Goal: Information Seeking & Learning: Learn about a topic

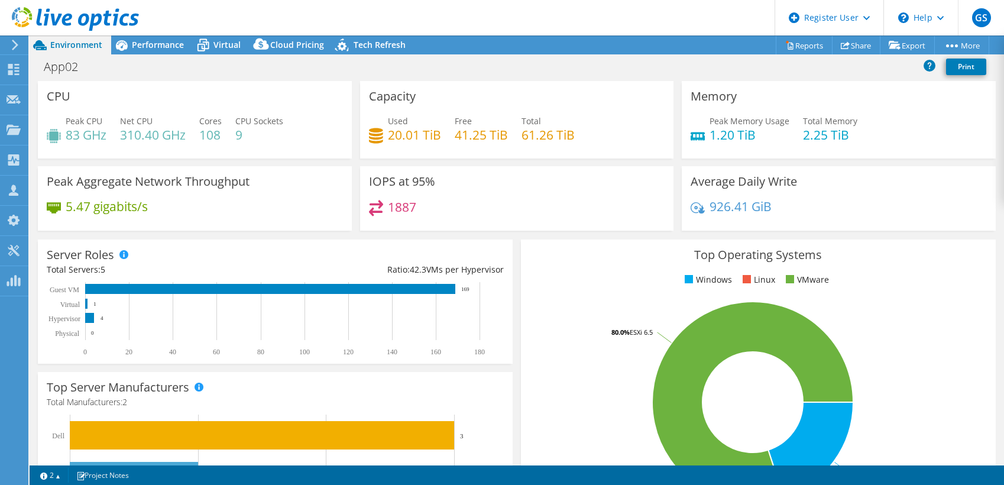
select select "USEast"
select select "USD"
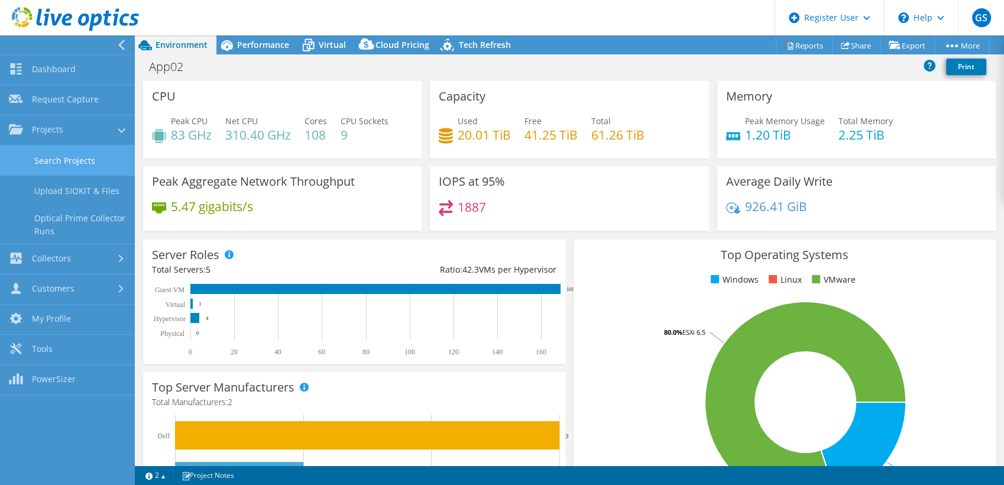
click at [54, 161] on link "Search Projects" at bounding box center [67, 160] width 135 height 30
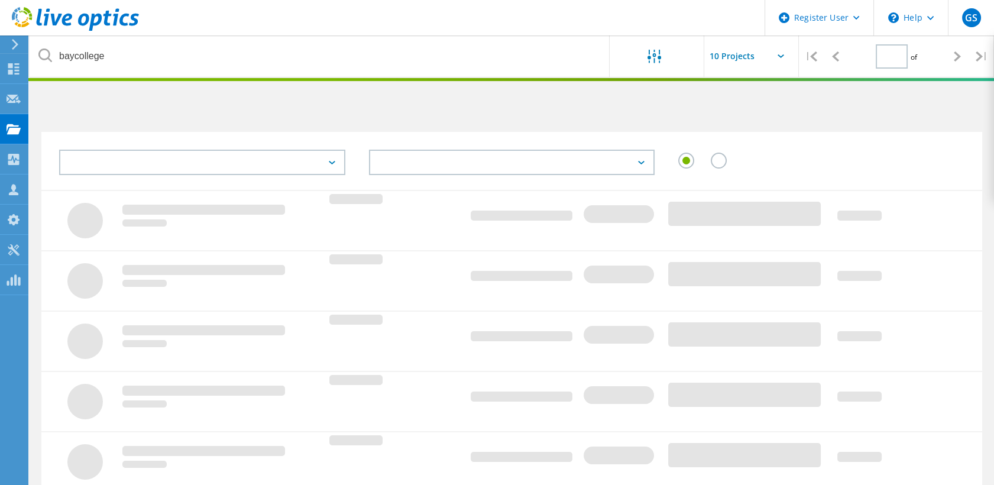
type input "1"
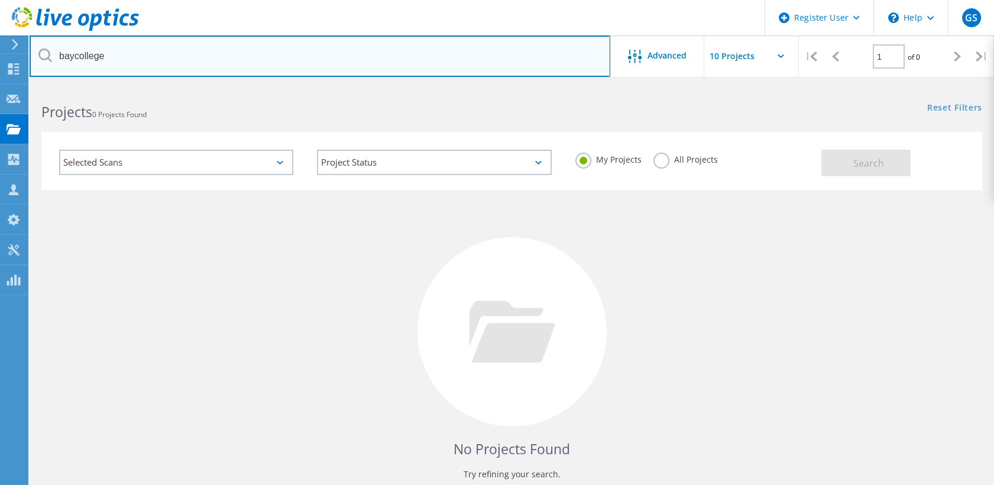
click at [142, 59] on input "baycollege" at bounding box center [320, 55] width 581 height 41
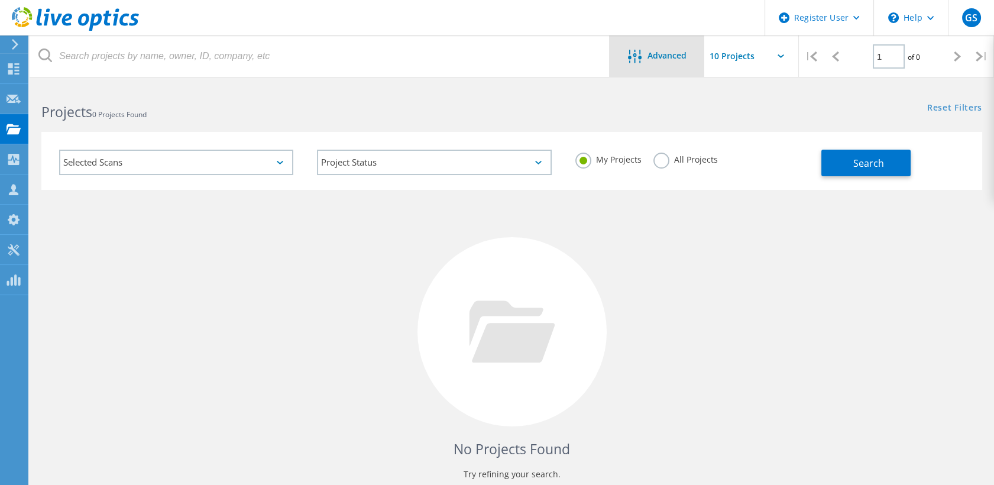
click at [662, 68] on div "Advanced" at bounding box center [657, 55] width 95 height 41
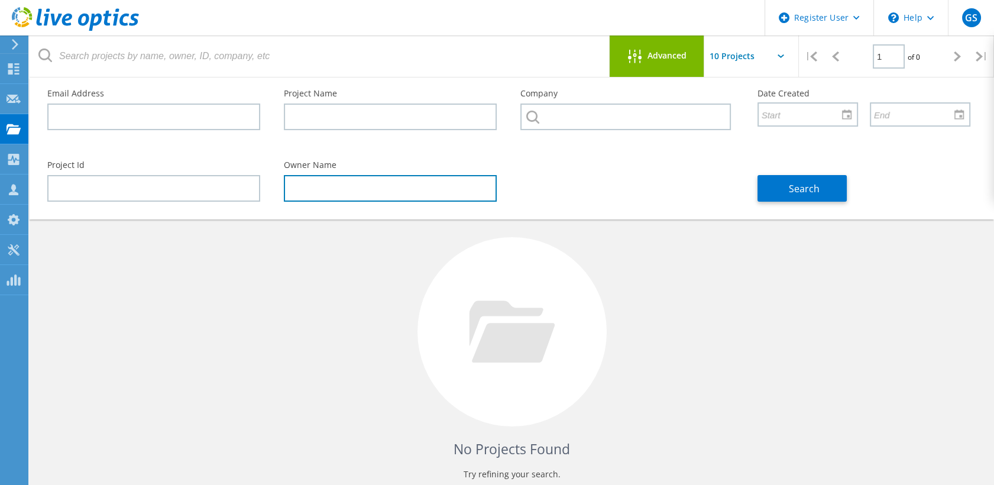
click at [325, 186] on input "text" at bounding box center [390, 188] width 213 height 27
type input "B"
type input "Bill Morwood"
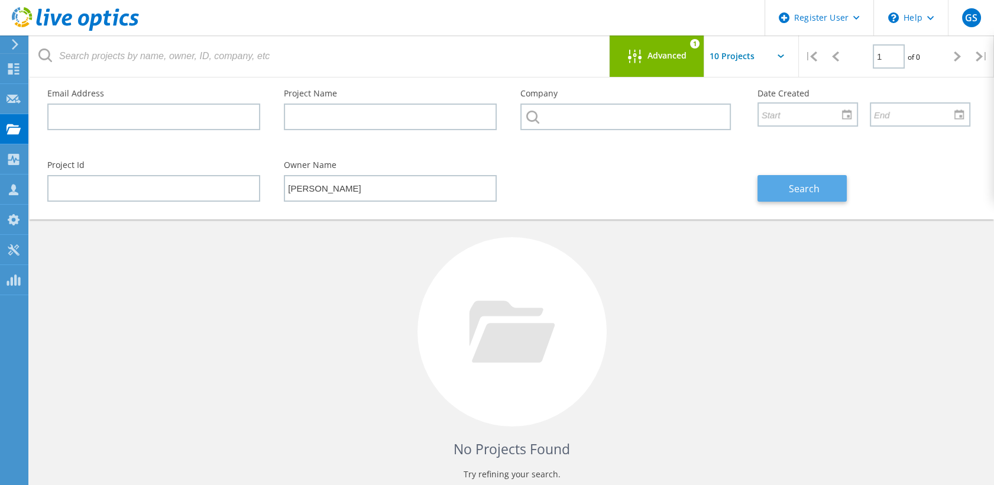
click at [786, 195] on button "Search" at bounding box center [801, 188] width 89 height 27
click at [681, 281] on div "No Projects Found Try refining your search." at bounding box center [511, 343] width 941 height 306
click at [637, 53] on icon at bounding box center [635, 57] width 14 height 14
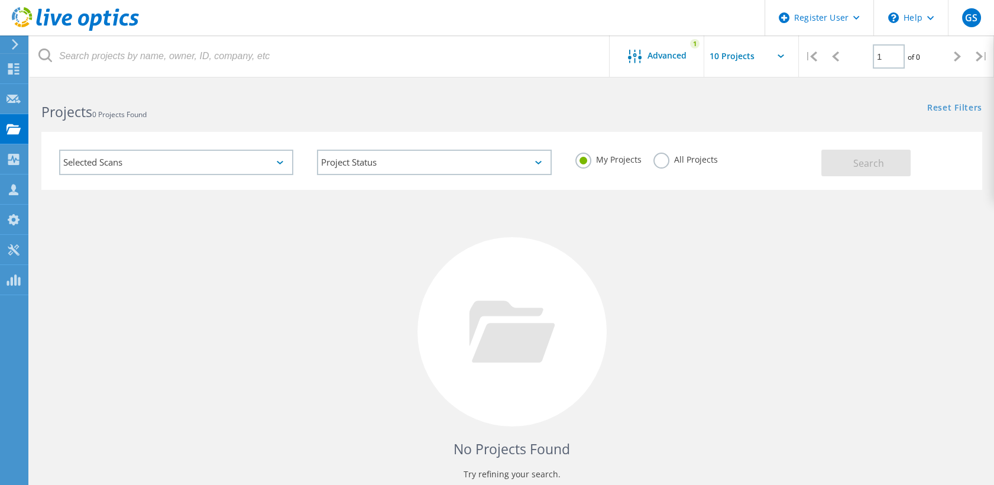
click at [658, 169] on div "All Projects" at bounding box center [685, 161] width 64 height 17
click at [668, 158] on label "All Projects" at bounding box center [685, 158] width 64 height 11
click at [0, 0] on input "All Projects" at bounding box center [0, 0] width 0 height 0
click at [862, 164] on span "Search" at bounding box center [868, 163] width 31 height 13
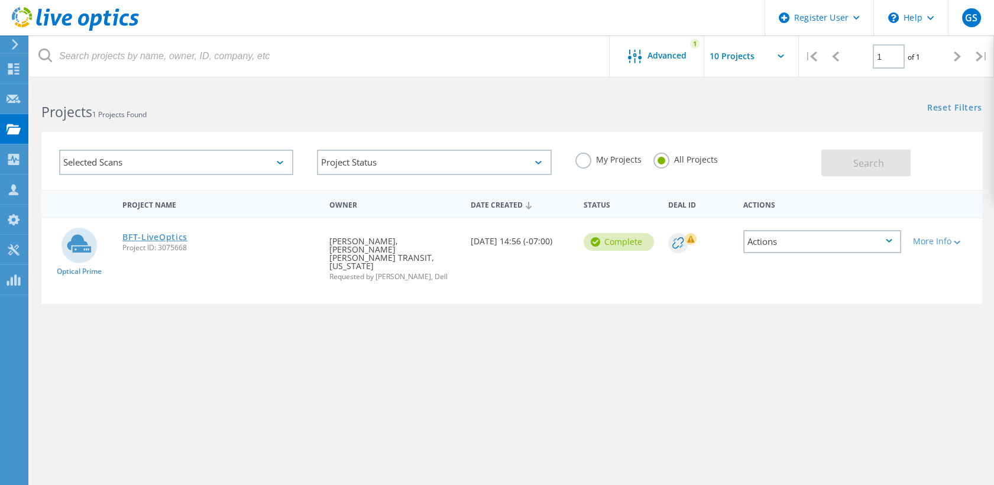
click at [165, 237] on link "BFT-LiveOptics" at bounding box center [154, 237] width 65 height 8
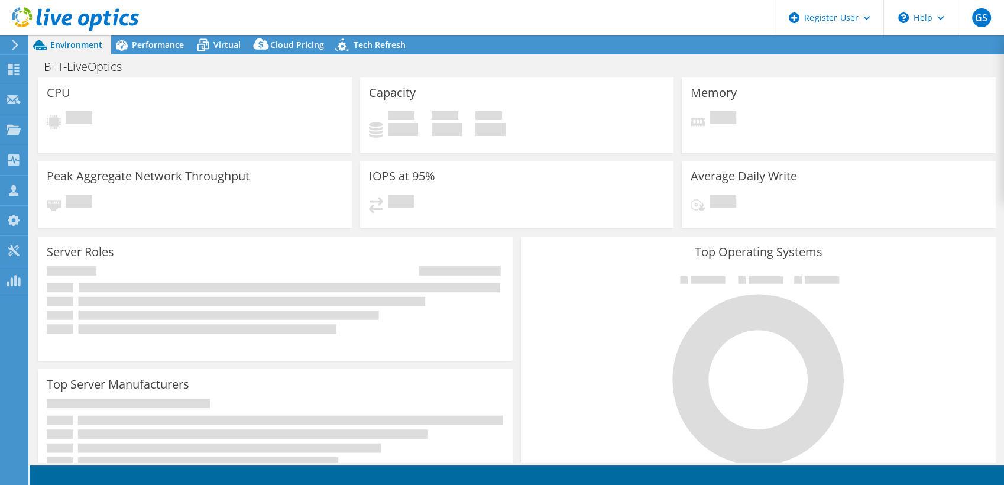
select select "USD"
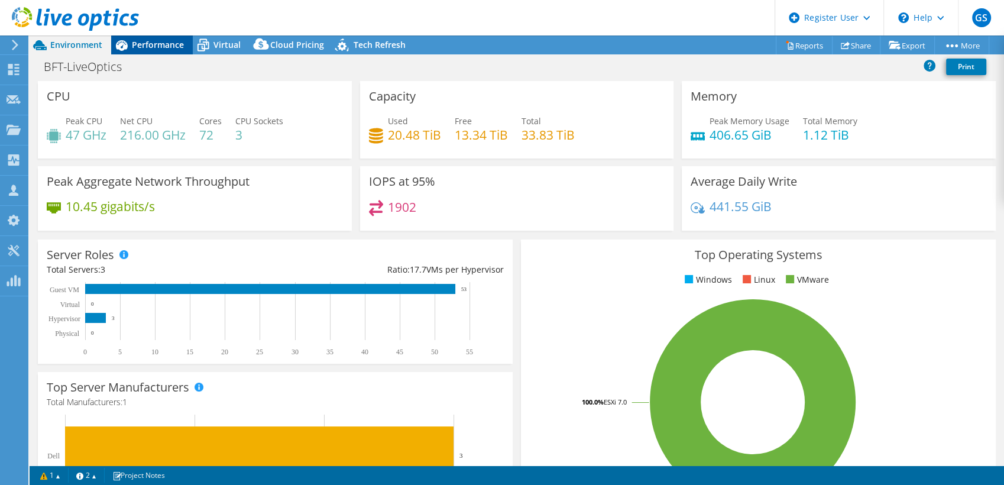
click at [151, 47] on span "Performance" at bounding box center [158, 44] width 52 height 11
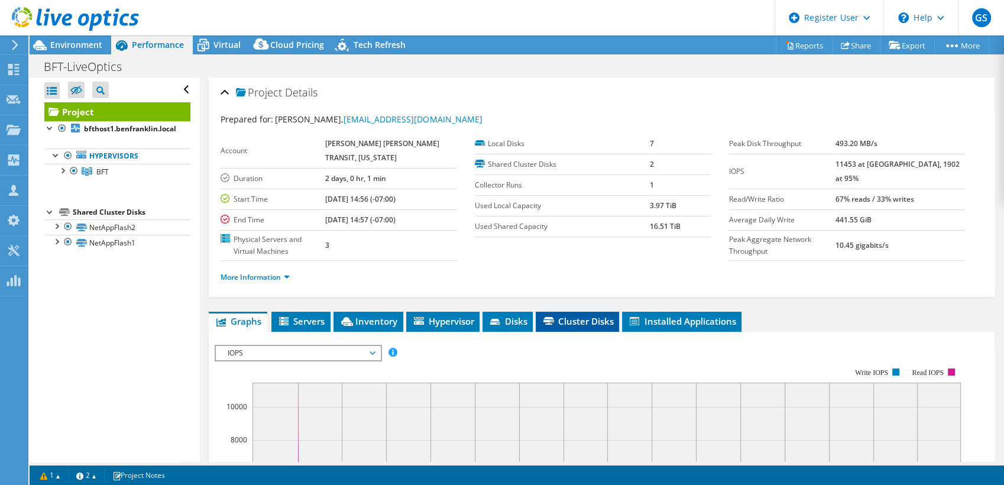
click at [571, 317] on span "Cluster Disks" at bounding box center [578, 321] width 72 height 12
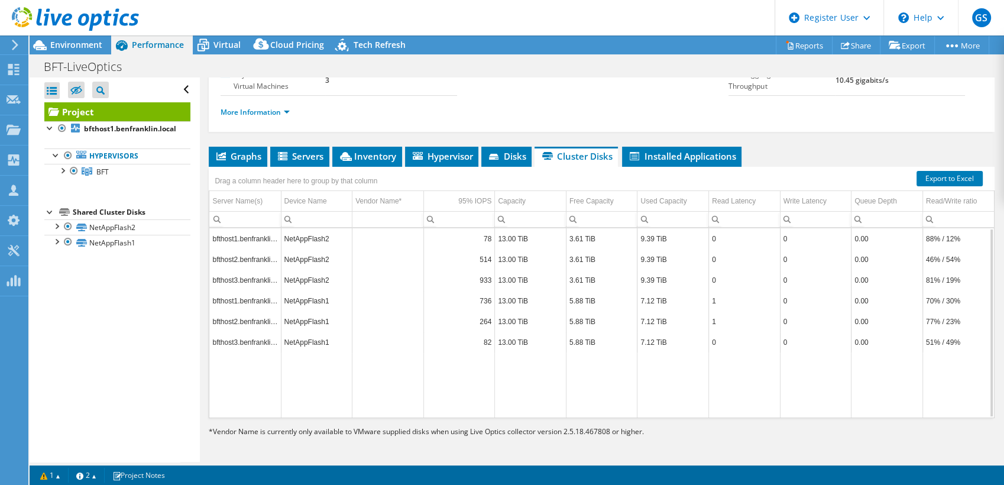
scroll to position [164, 0]
click at [236, 151] on span "Graphs" at bounding box center [238, 157] width 47 height 12
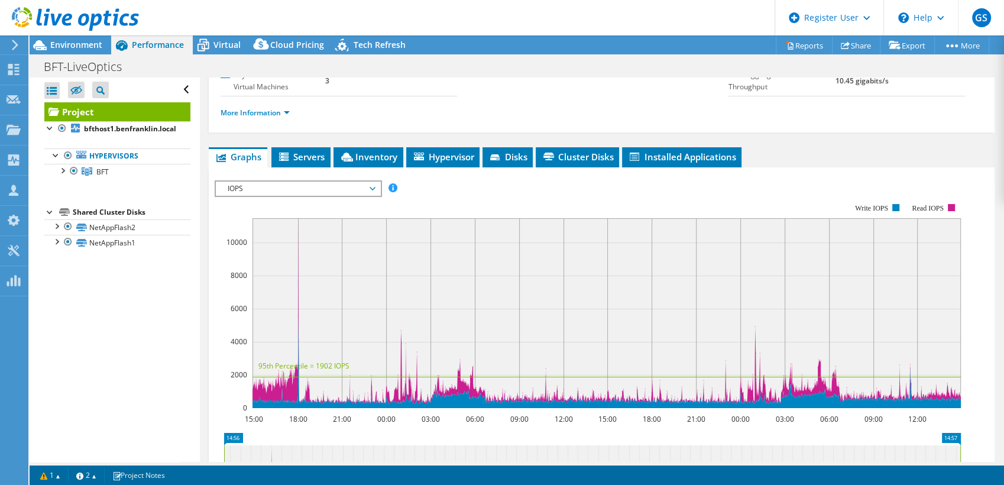
click at [273, 191] on span "IOPS" at bounding box center [298, 189] width 152 height 14
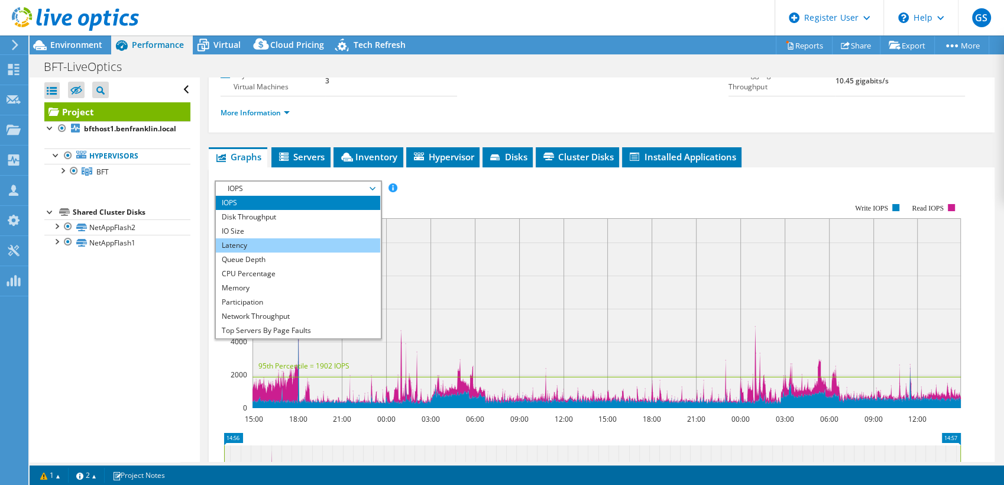
click at [268, 244] on li "Latency" at bounding box center [298, 245] width 164 height 14
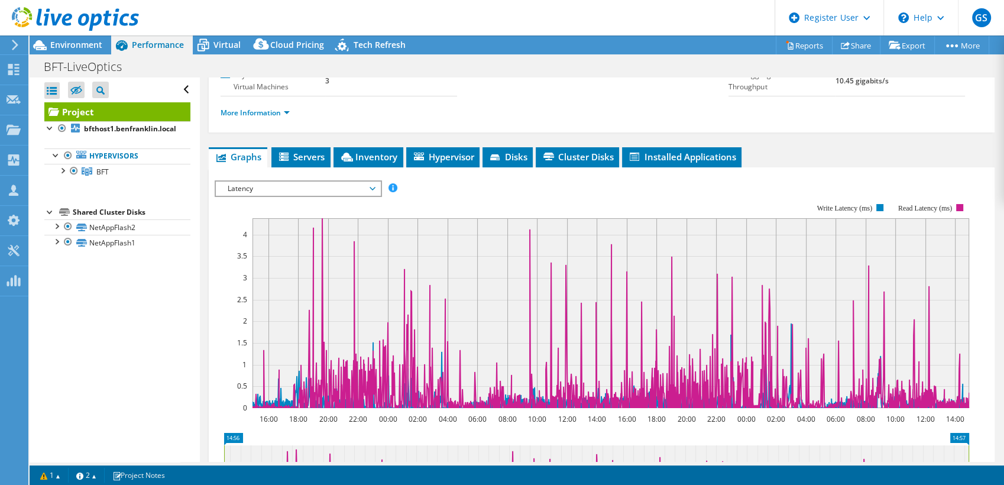
click at [273, 184] on span "Latency" at bounding box center [298, 189] width 152 height 14
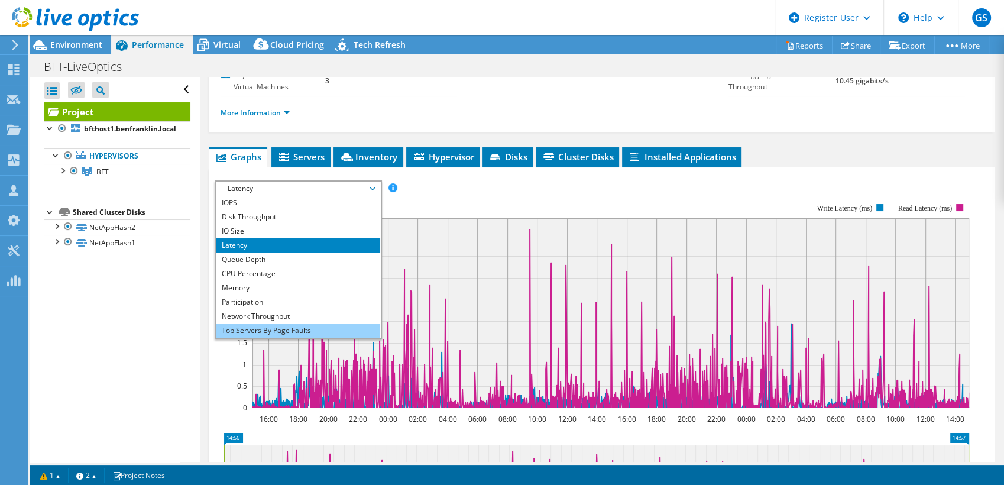
scroll to position [43, 0]
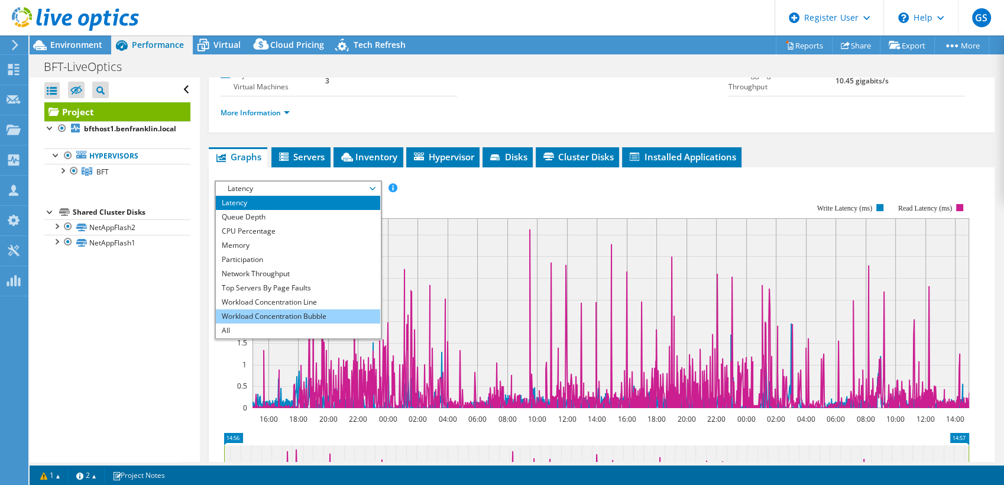
click at [293, 315] on li "Workload Concentration Bubble" at bounding box center [298, 316] width 164 height 14
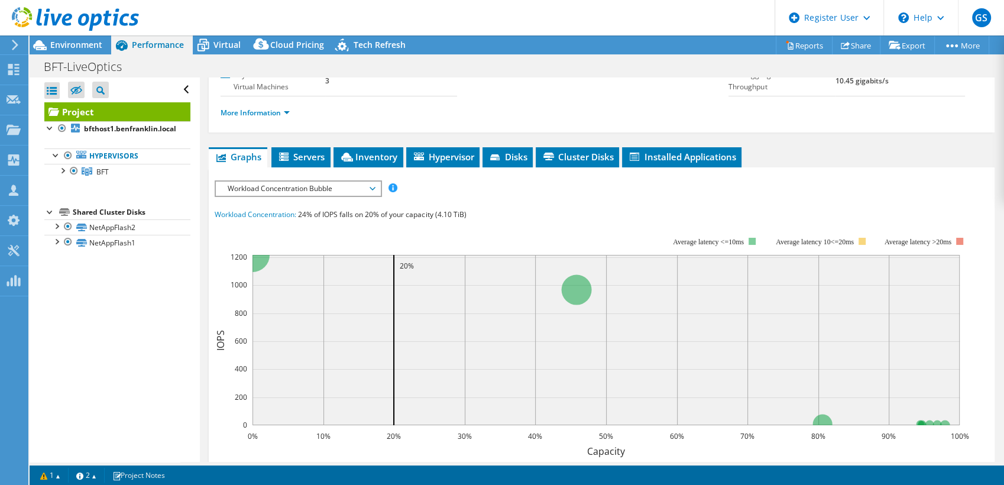
click at [266, 185] on span "Workload Concentration Bubble" at bounding box center [298, 189] width 152 height 14
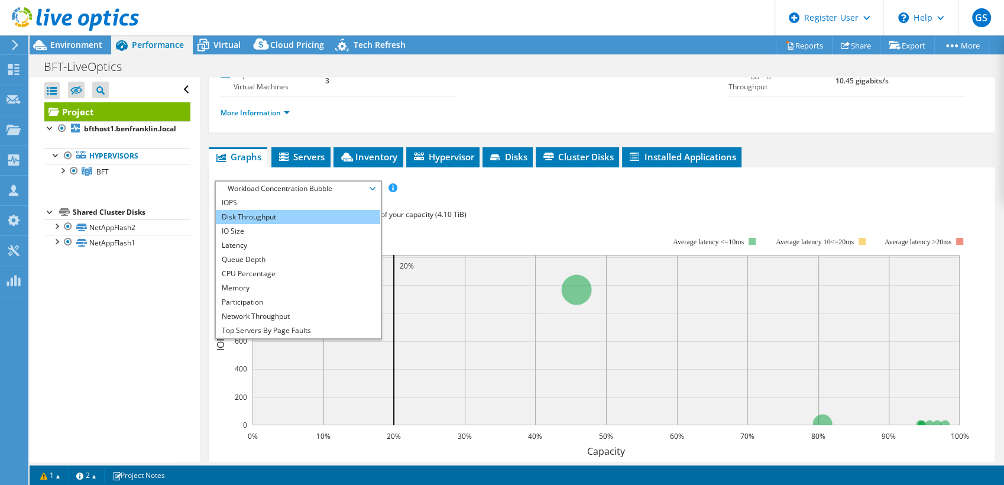
scroll to position [0, 0]
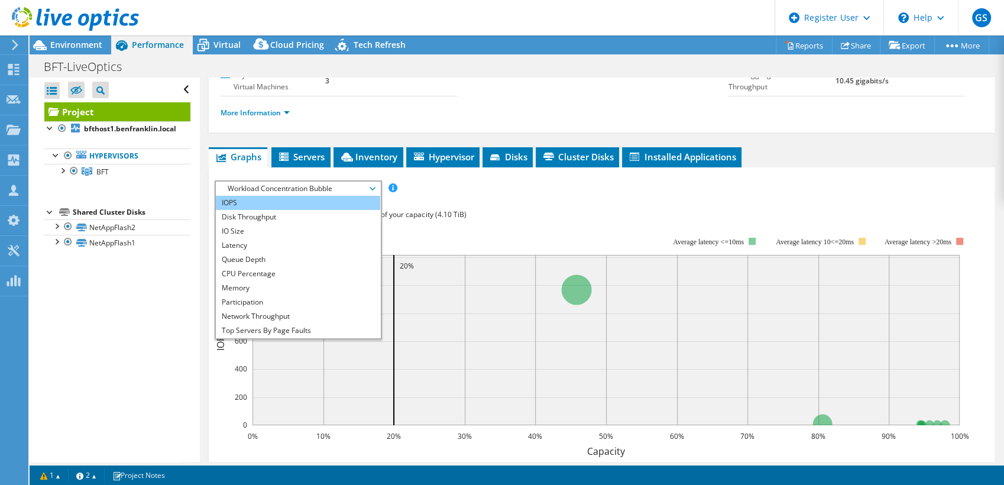
click at [244, 204] on li "IOPS" at bounding box center [298, 203] width 164 height 14
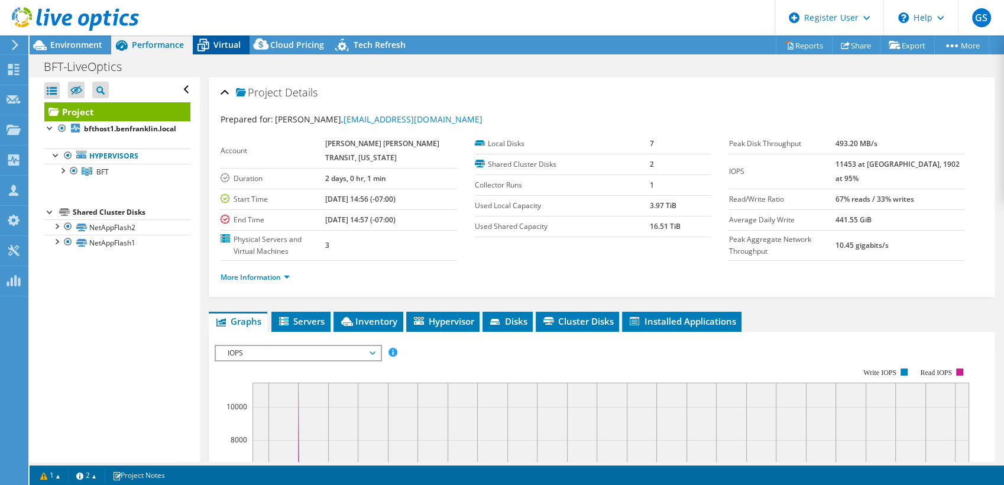
click at [224, 46] on span "Virtual" at bounding box center [226, 44] width 27 height 11
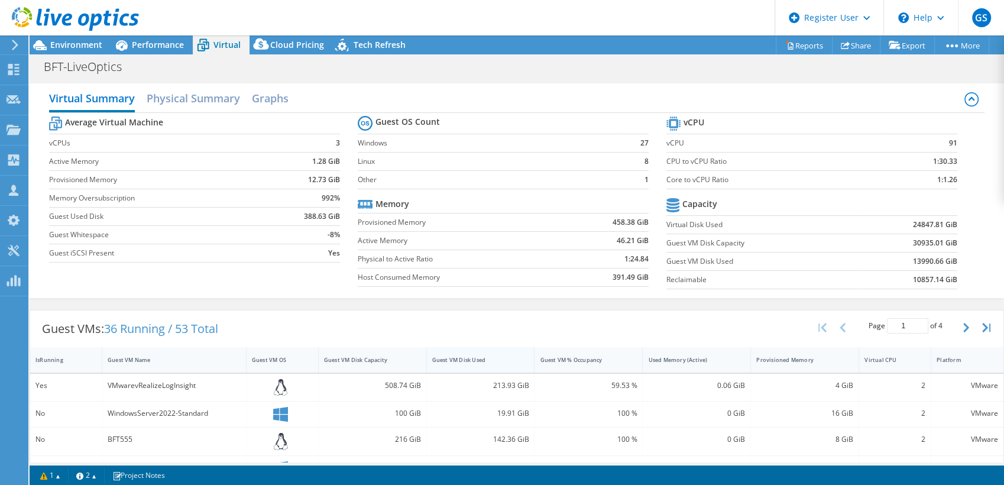
click at [459, 360] on div "Guest VM Disk Used" at bounding box center [473, 360] width 83 height 8
click at [67, 40] on span "Environment" at bounding box center [76, 44] width 52 height 11
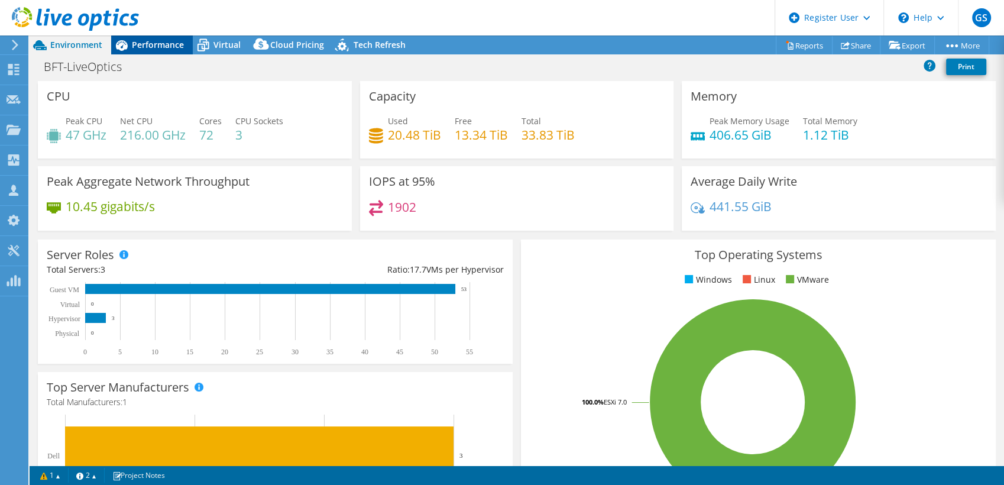
click at [154, 50] on span "Performance" at bounding box center [158, 44] width 52 height 11
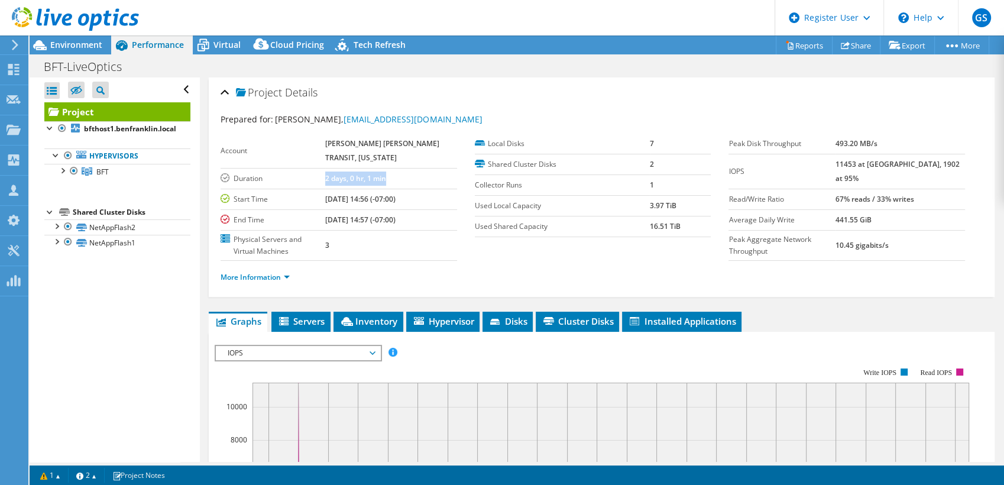
drag, startPoint x: 338, startPoint y: 177, endPoint x: 402, endPoint y: 180, distance: 63.4
click at [402, 180] on tr "Duration 2 days, 0 hr, 1 min" at bounding box center [339, 178] width 236 height 21
drag, startPoint x: 402, startPoint y: 180, endPoint x: 384, endPoint y: 182, distance: 17.8
click at [384, 182] on td "2 days, 0 hr, 1 min" at bounding box center [391, 178] width 132 height 21
click at [384, 182] on b "2 days, 0 hr, 1 min" at bounding box center [355, 178] width 61 height 10
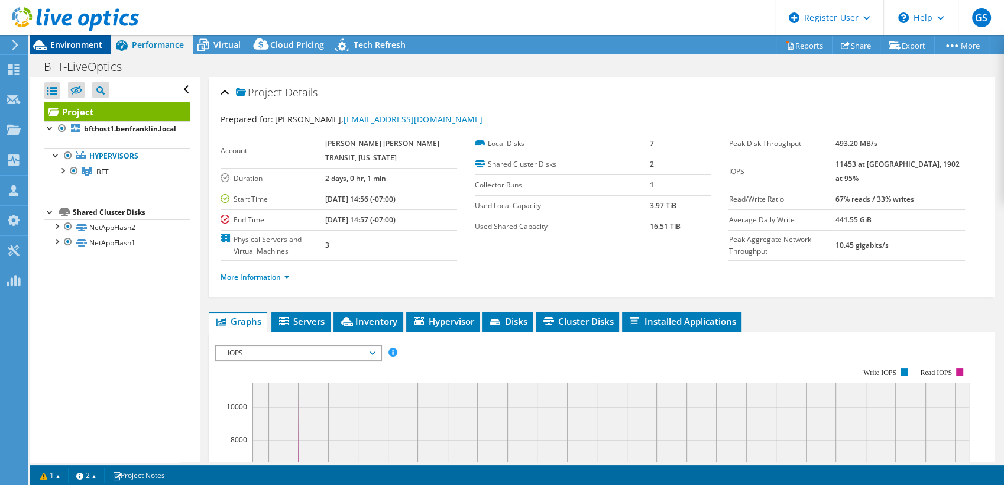
click at [63, 41] on span "Environment" at bounding box center [76, 44] width 52 height 11
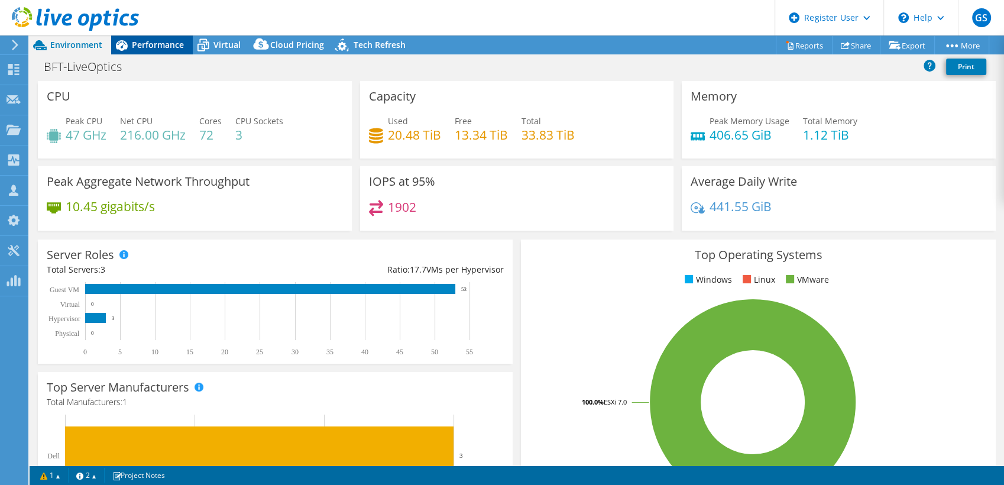
click at [151, 48] on span "Performance" at bounding box center [158, 44] width 52 height 11
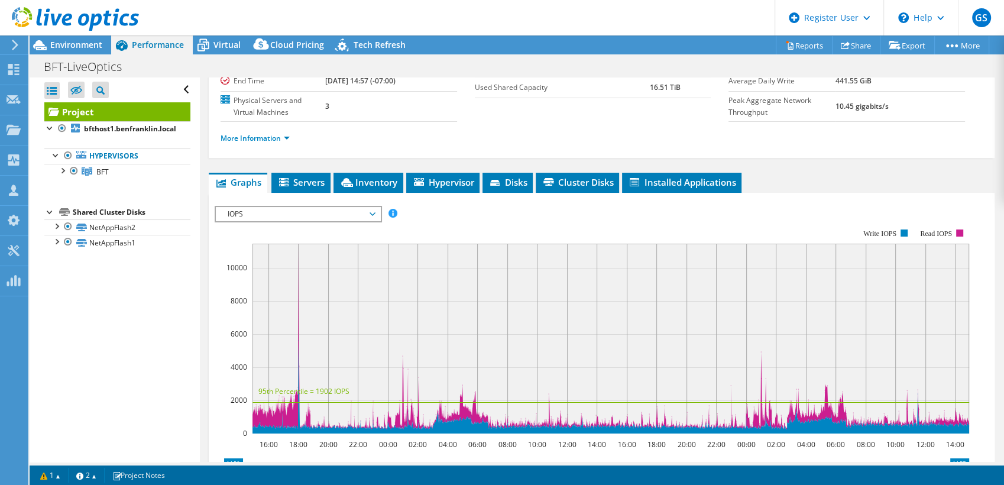
scroll to position [157, 0]
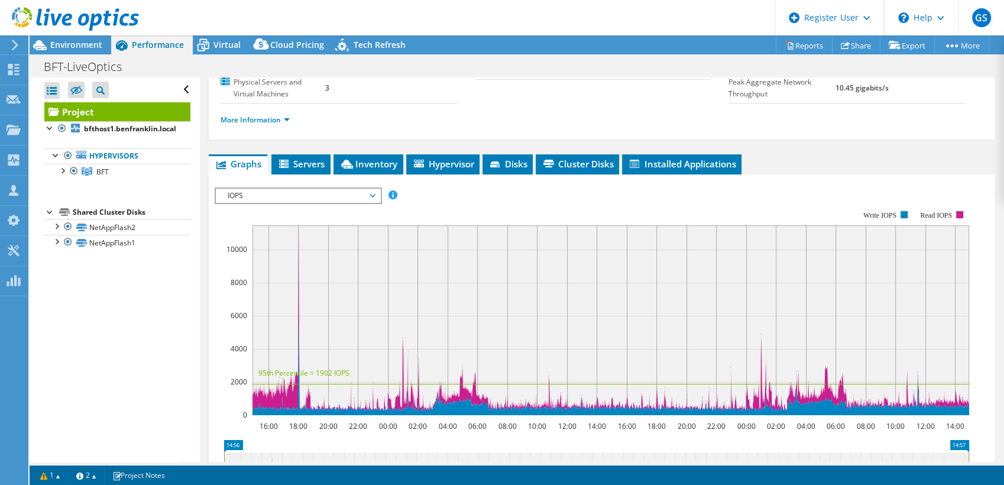
click at [314, 192] on span "IOPS" at bounding box center [298, 196] width 152 height 14
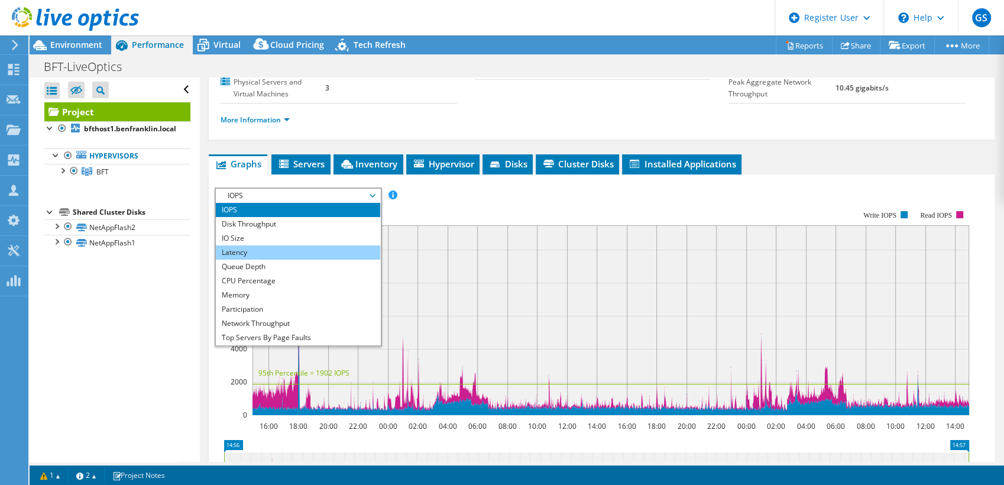
click at [282, 246] on li "Latency" at bounding box center [298, 252] width 164 height 14
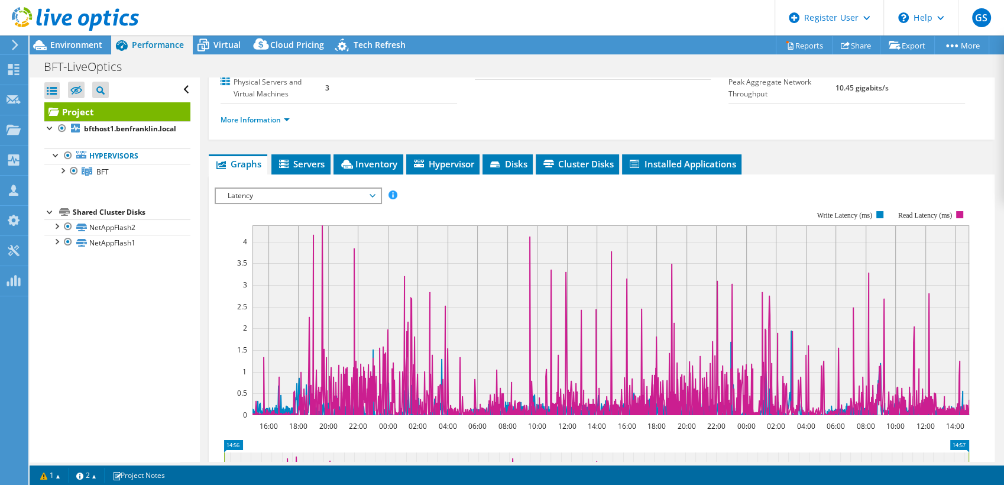
click at [246, 196] on span "Latency" at bounding box center [298, 196] width 152 height 14
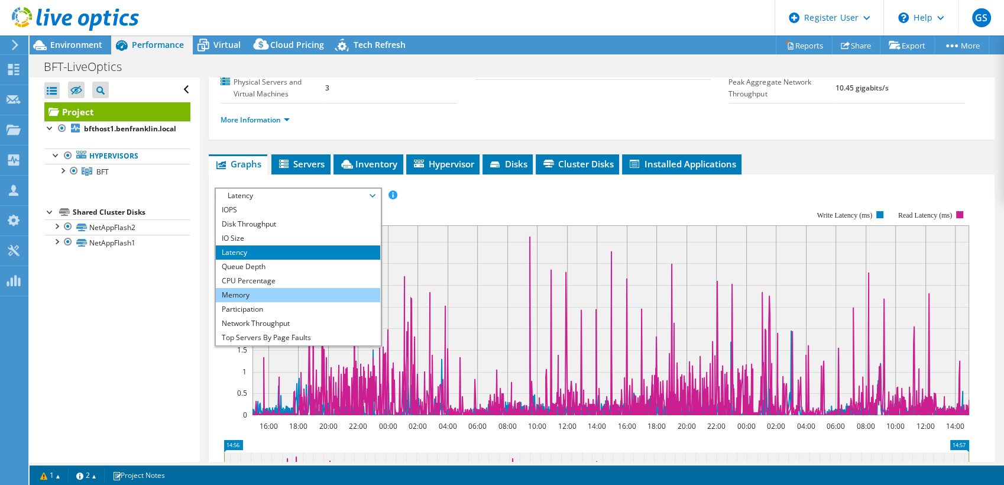
scroll to position [43, 0]
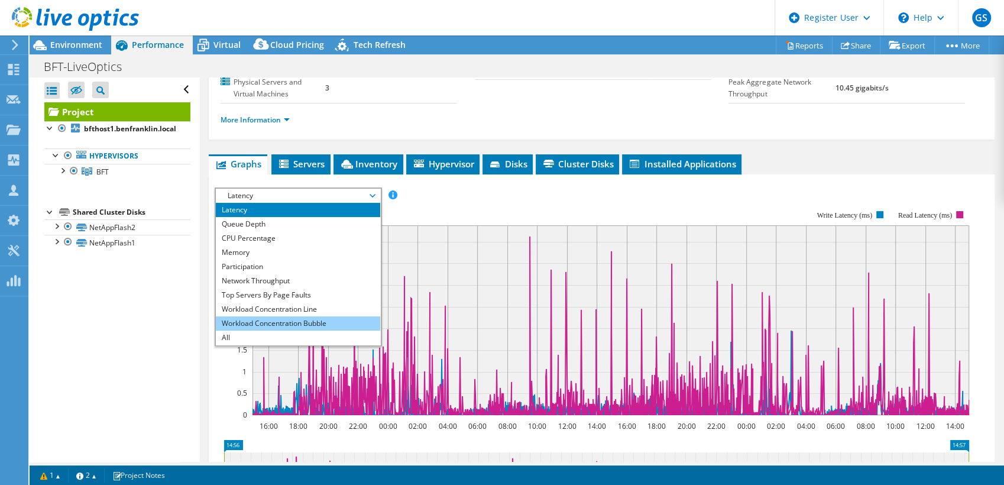
click at [261, 318] on li "Workload Concentration Bubble" at bounding box center [298, 323] width 164 height 14
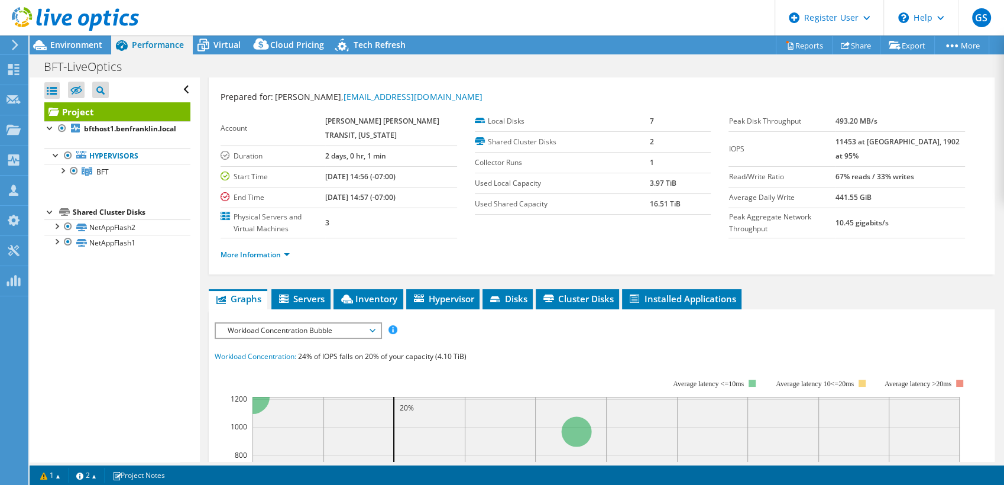
scroll to position [0, 0]
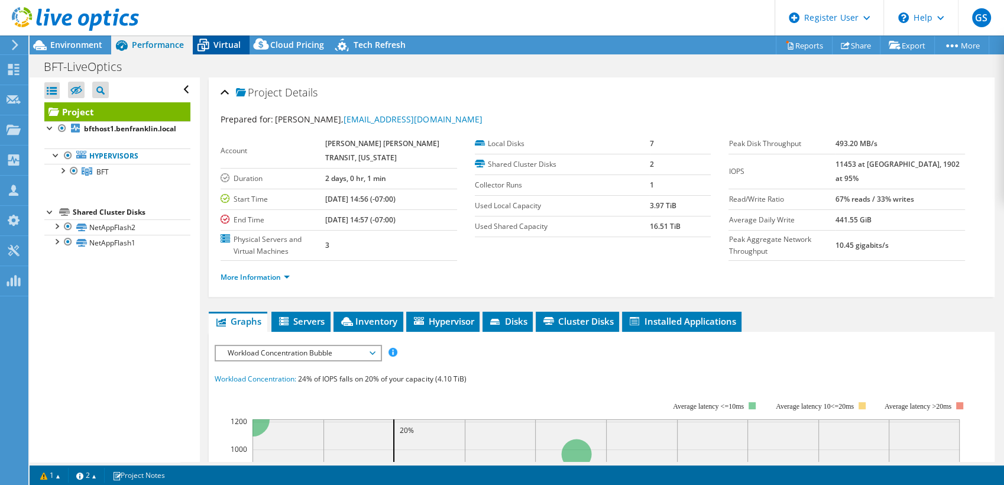
click at [216, 41] on span "Virtual" at bounding box center [226, 44] width 27 height 11
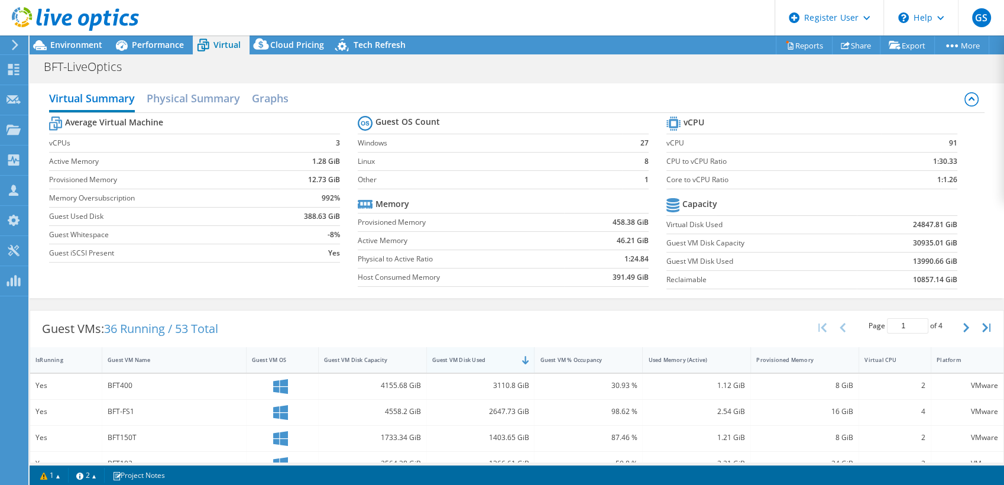
click at [488, 359] on div "Guest VM Disk Used" at bounding box center [473, 360] width 83 height 8
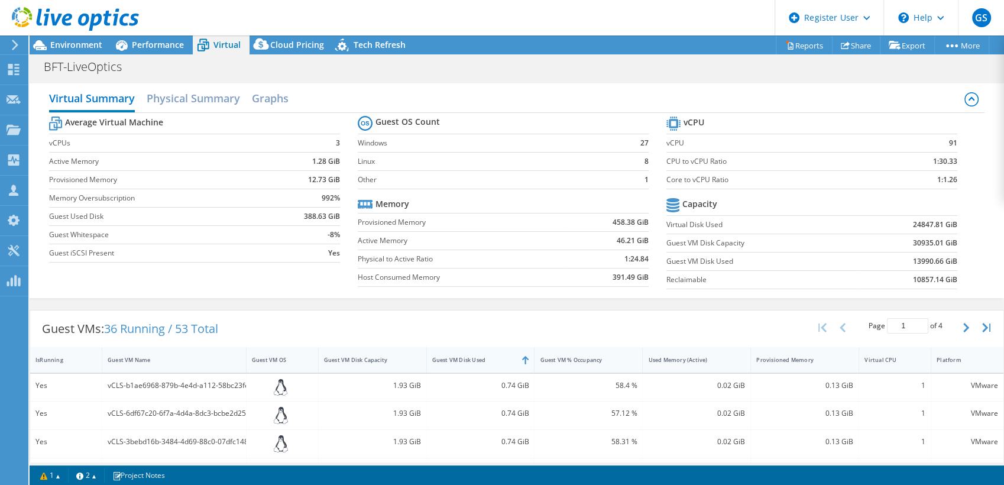
click at [488, 359] on div "Guest VM Disk Used" at bounding box center [473, 360] width 83 height 8
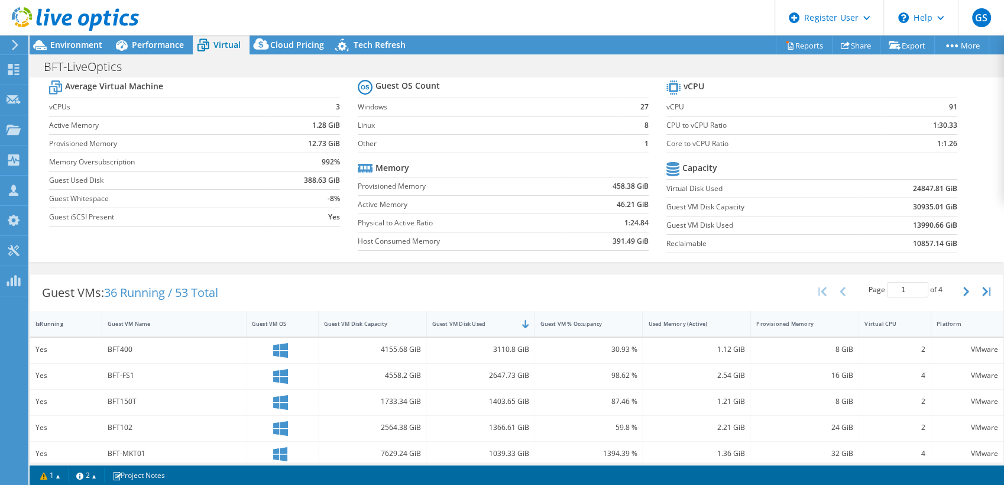
scroll to position [35, 0]
click at [80, 51] on div "Environment" at bounding box center [71, 44] width 82 height 19
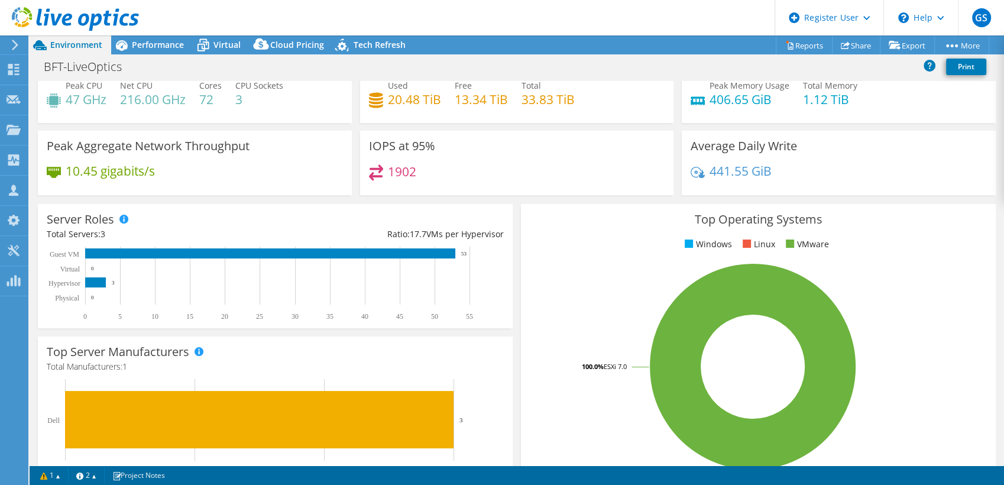
scroll to position [0, 0]
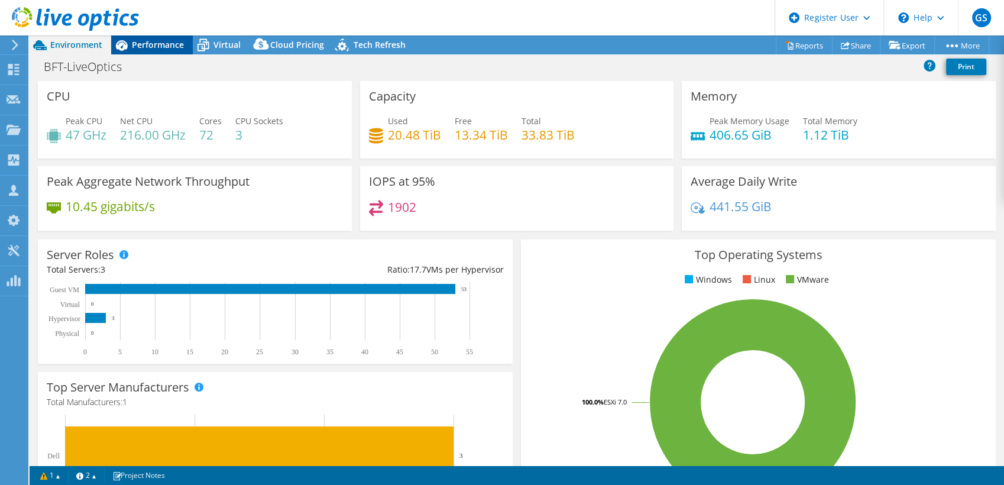
click at [175, 41] on span "Performance" at bounding box center [158, 44] width 52 height 11
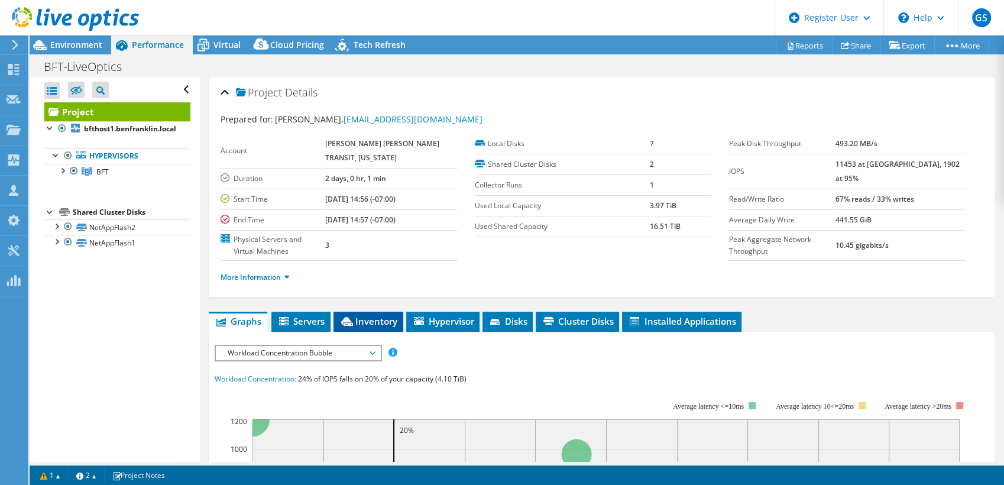
click at [379, 319] on span "Inventory" at bounding box center [368, 321] width 58 height 12
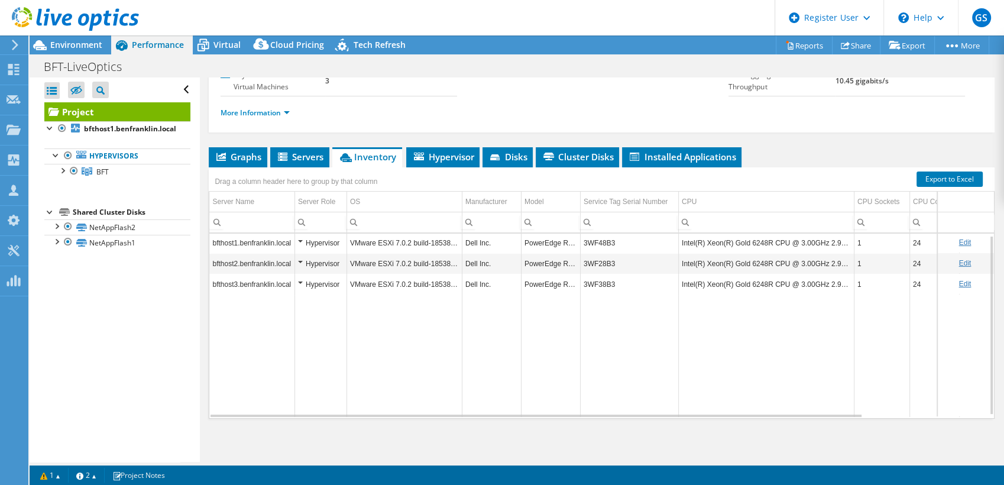
scroll to position [1, 0]
click at [71, 43] on span "Environment" at bounding box center [76, 44] width 52 height 11
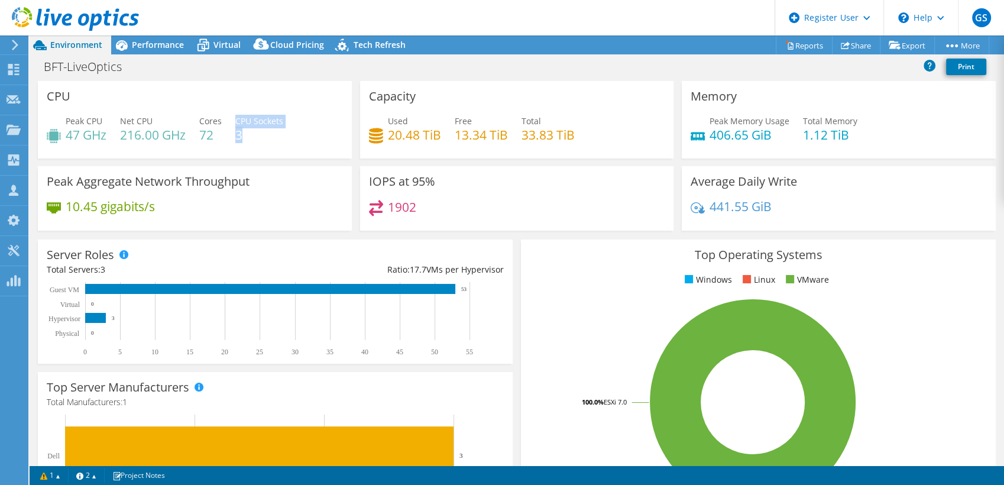
drag, startPoint x: 235, startPoint y: 135, endPoint x: 255, endPoint y: 140, distance: 20.1
click at [255, 140] on div "Peak CPU 47 GHz Net CPU 216.00 GHz Cores 72 CPU Sockets 3" at bounding box center [195, 134] width 296 height 38
drag, startPoint x: 255, startPoint y: 140, endPoint x: 205, endPoint y: 105, distance: 60.7
click at [205, 105] on div "CPU Peak CPU 47 GHz Net CPU 216.00 GHz Cores 72 CPU Sockets 3" at bounding box center [195, 119] width 314 height 77
click at [151, 47] on span "Performance" at bounding box center [158, 44] width 52 height 11
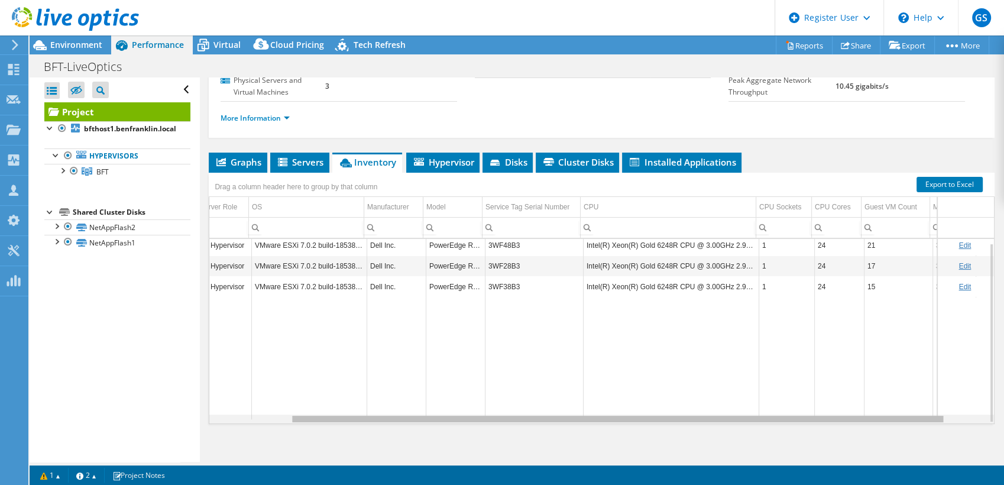
scroll to position [0, 0]
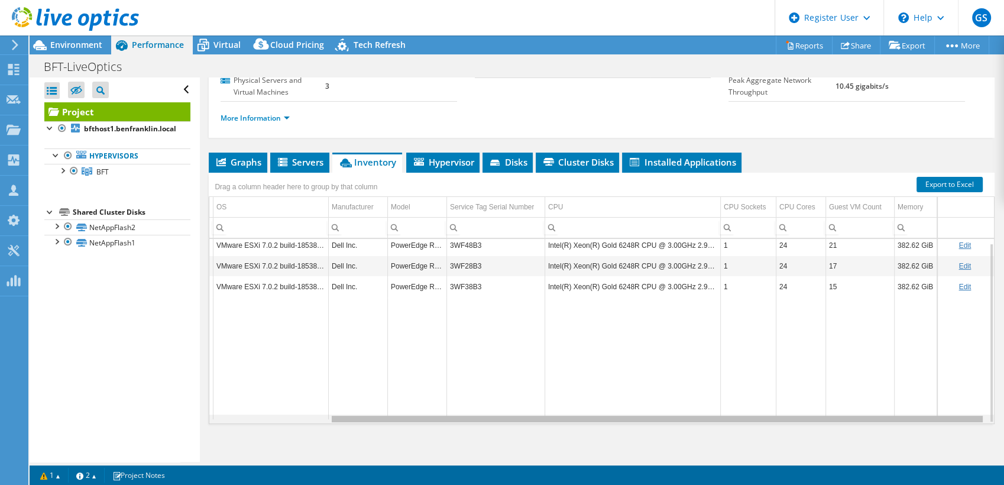
drag, startPoint x: 843, startPoint y: 419, endPoint x: 1001, endPoint y: 417, distance: 158.5
click at [1001, 417] on body "GS Dell User Garrett Sackley Garrett.Sackley@dell.com Dell My Profile Log Out \…" at bounding box center [502, 242] width 1004 height 485
